Goal: Information Seeking & Learning: Understand process/instructions

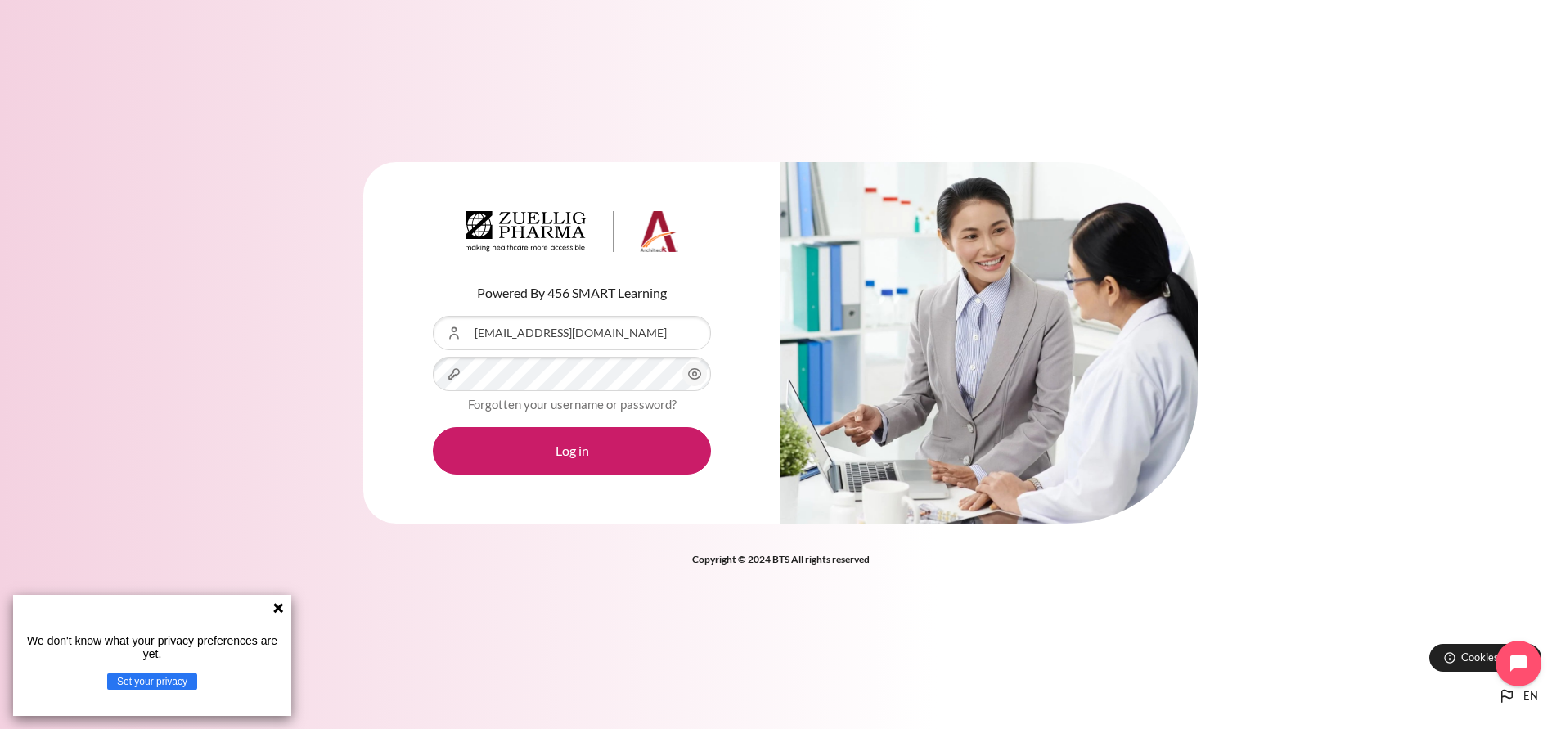
click at [274, 609] on icon at bounding box center [278, 607] width 13 height 13
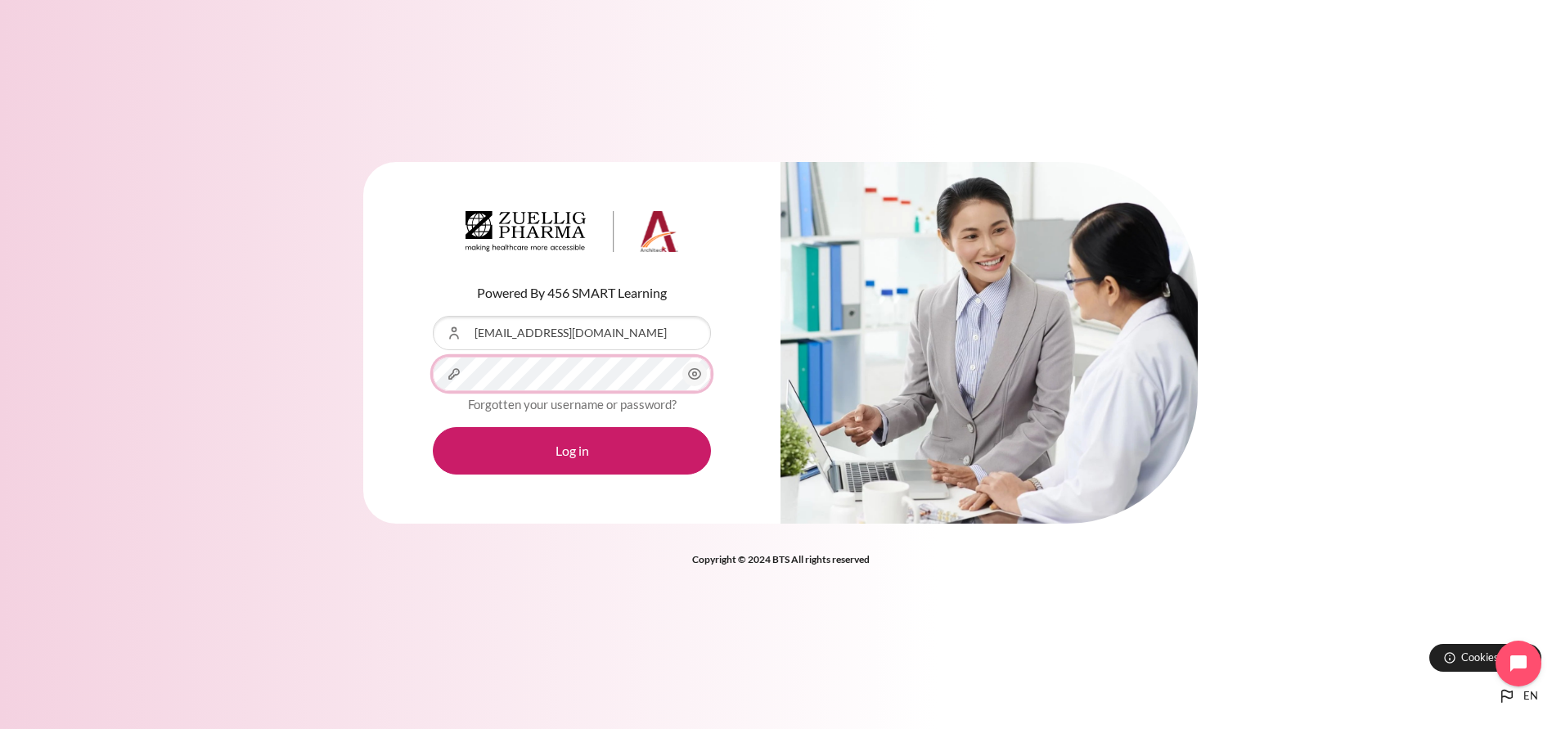
click at [433, 427] on button "Log in" at bounding box center [572, 450] width 278 height 47
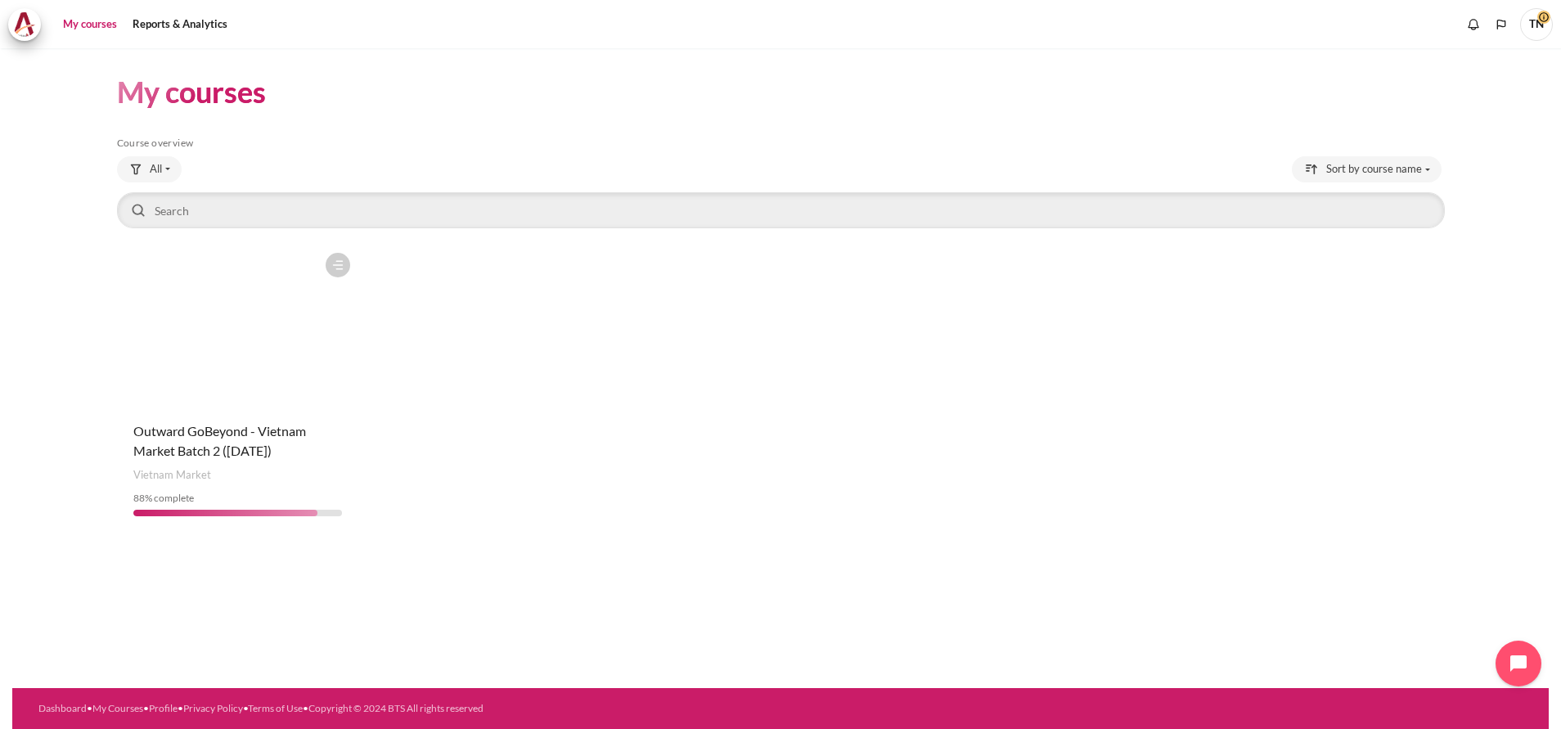
click at [263, 296] on figure "Content" at bounding box center [238, 327] width 242 height 164
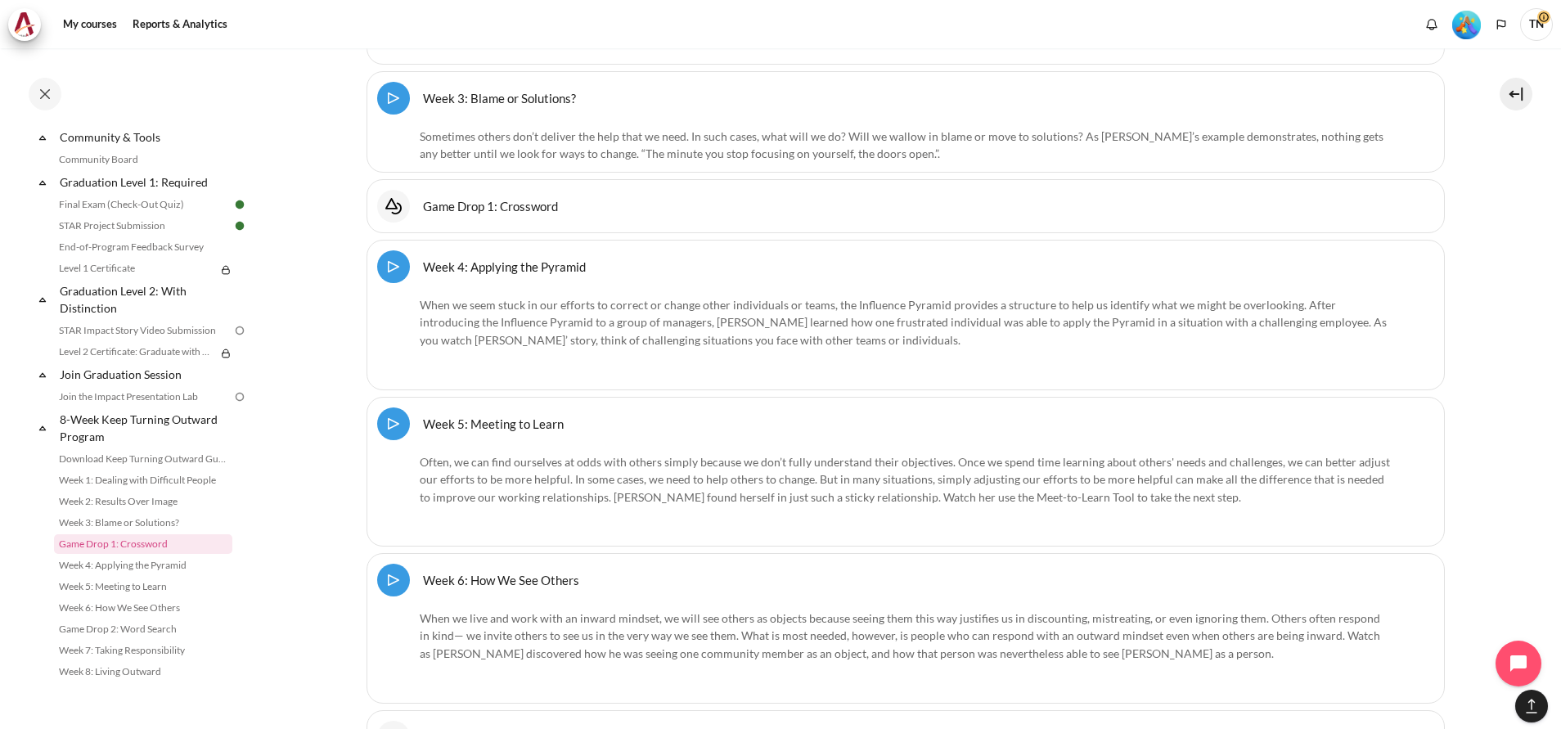
scroll to position [22173, 0]
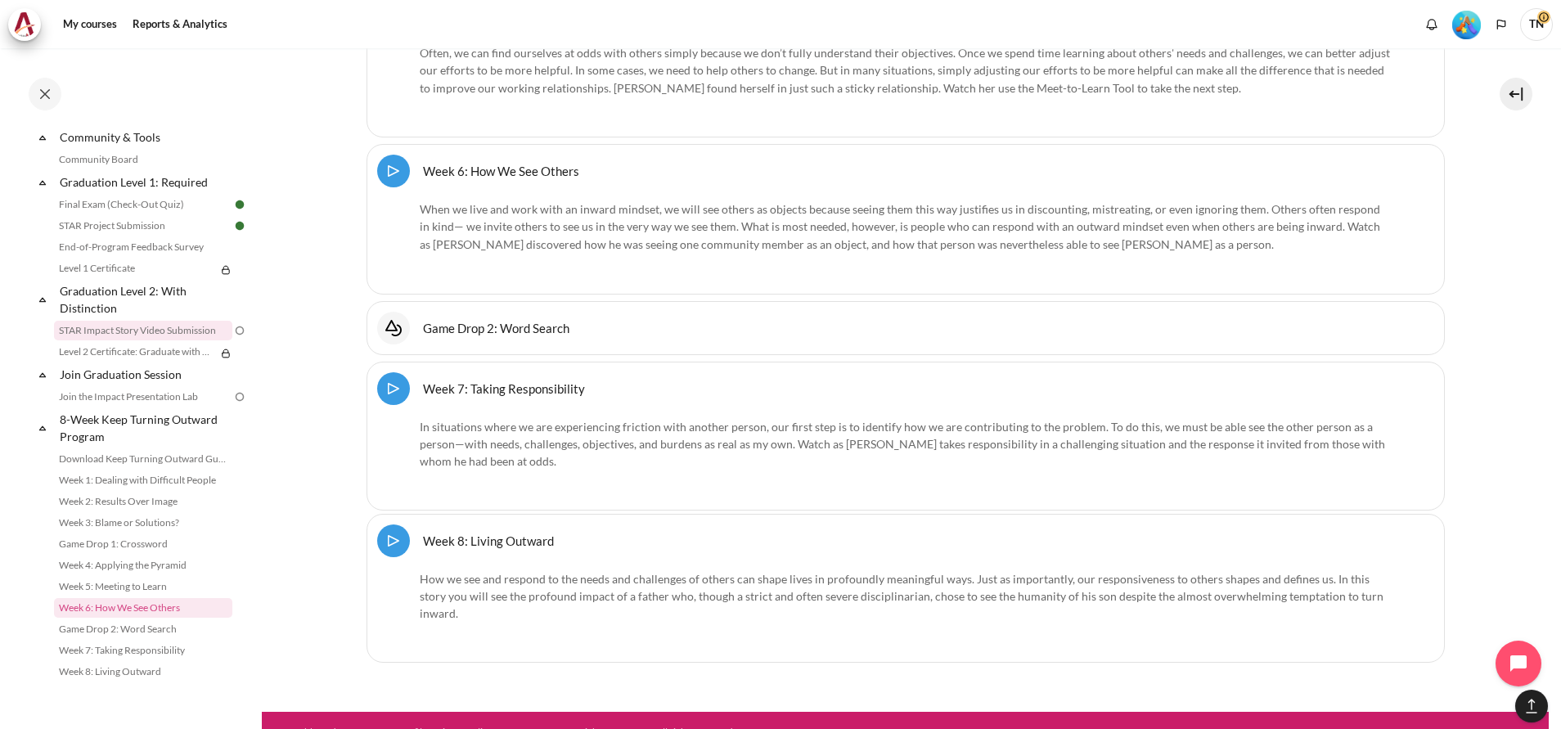
click at [187, 328] on link "STAR Impact Story Video Submission" at bounding box center [143, 331] width 178 height 20
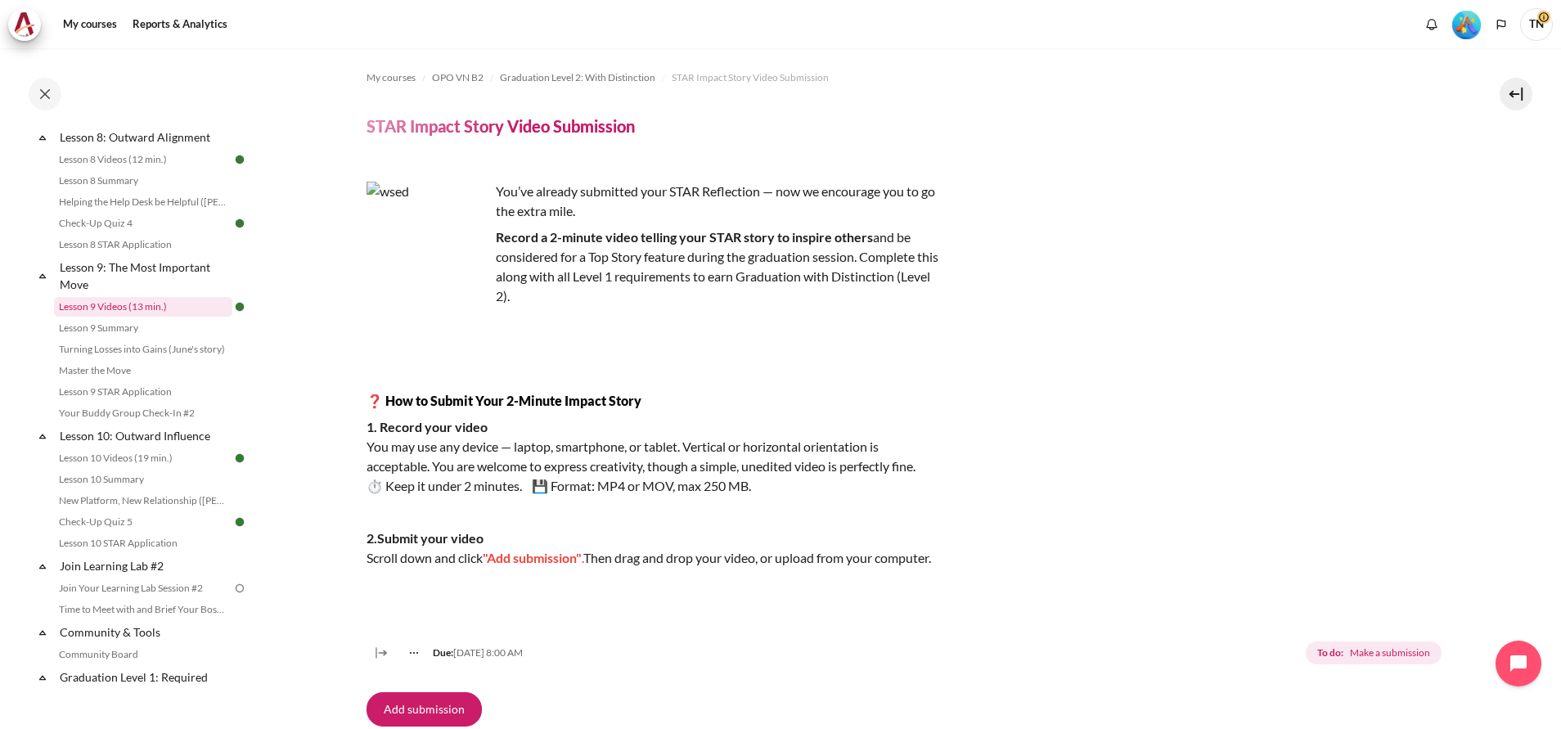
scroll to position [1131, 0]
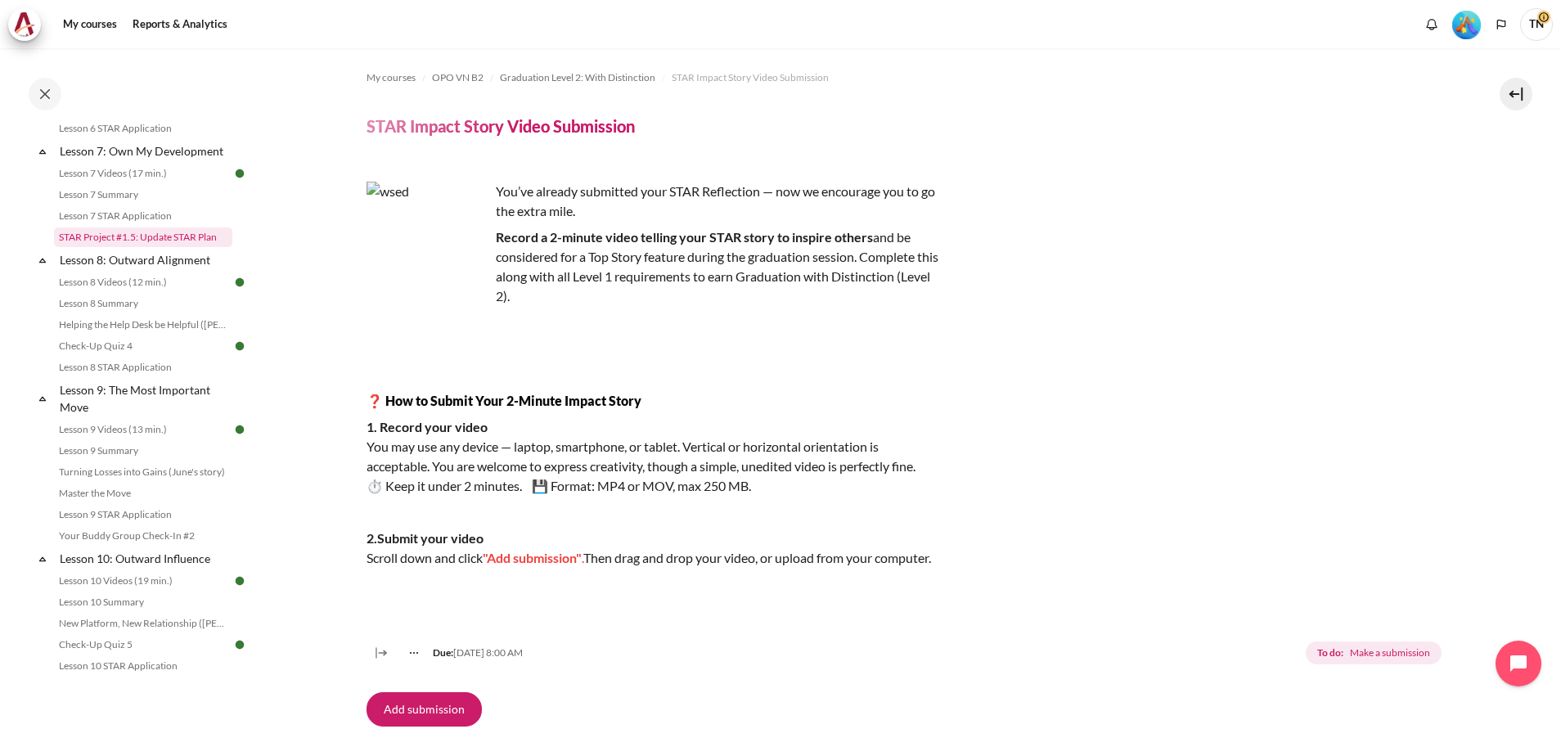
click at [159, 247] on link "STAR Project #1.5: Update STAR Plan" at bounding box center [143, 237] width 178 height 20
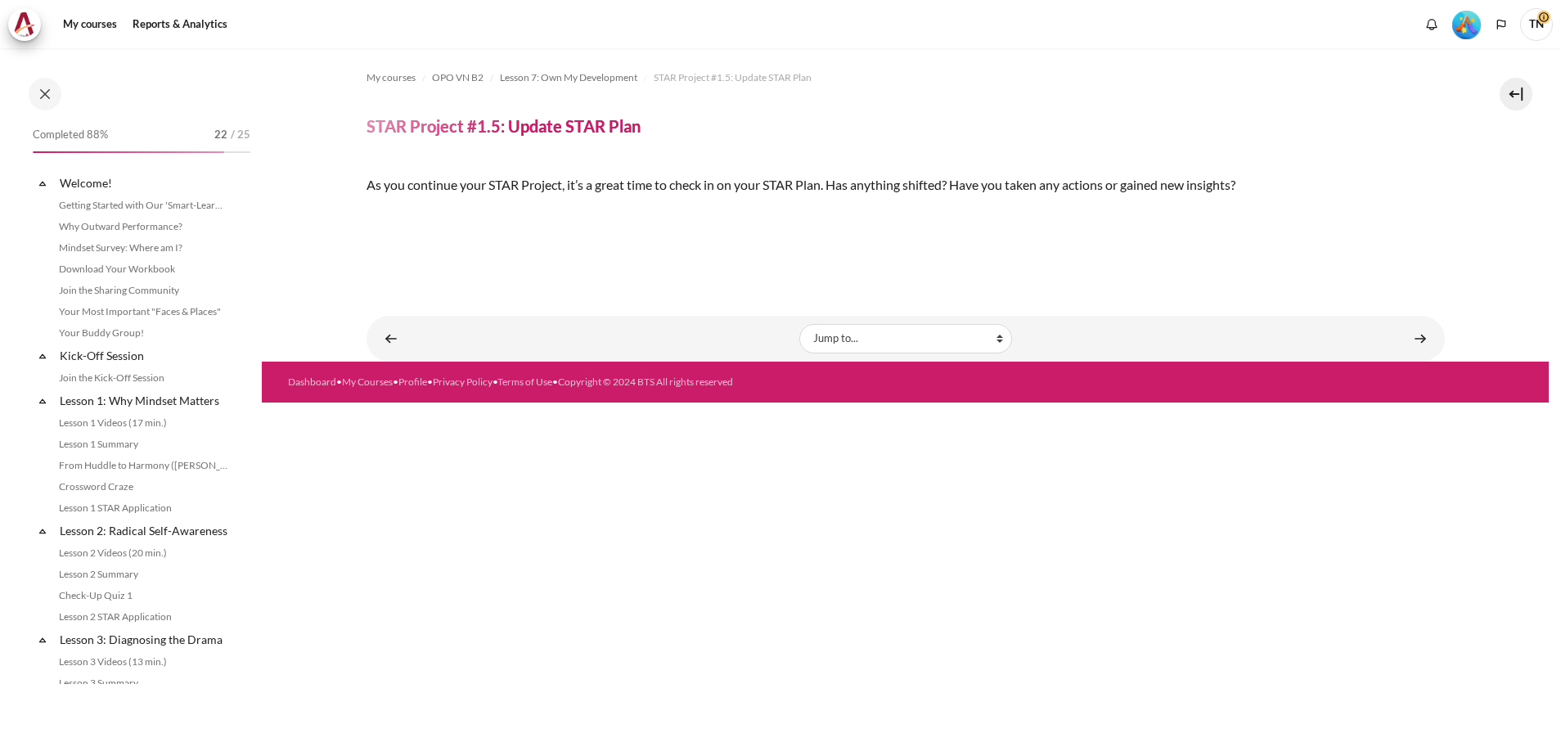
scroll to position [1033, 0]
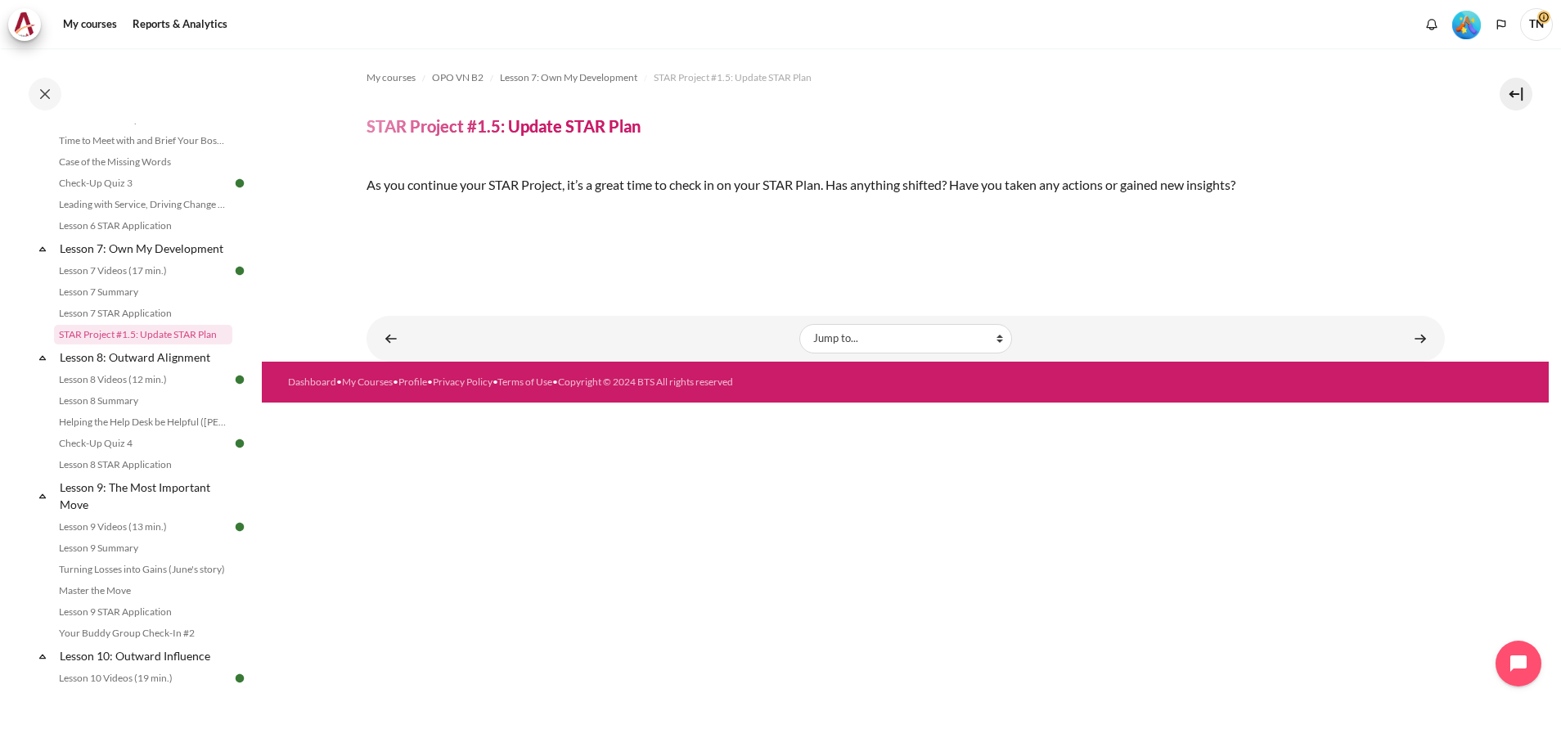
click at [366, 213] on img "Content" at bounding box center [366, 213] width 0 height 0
